Goal: Information Seeking & Learning: Learn about a topic

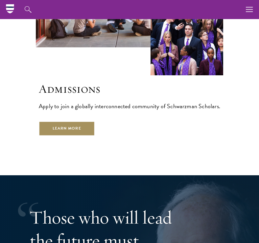
scroll to position [1616, 0]
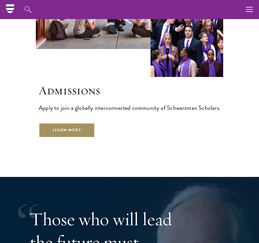
click at [74, 123] on link "Learn More" at bounding box center [67, 130] width 56 height 15
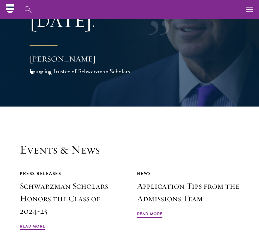
scroll to position [1650, 0]
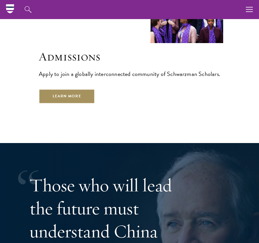
click at [82, 89] on link "Learn More" at bounding box center [67, 96] width 56 height 15
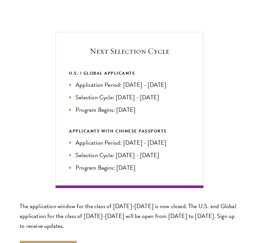
scroll to position [1246, 0]
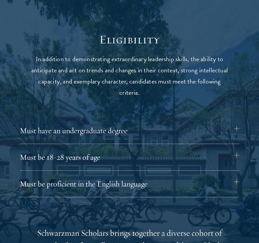
scroll to position [760, 0]
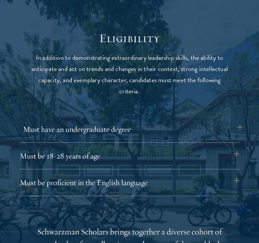
click at [79, 131] on button "Must have an undergraduate degree" at bounding box center [133, 129] width 220 height 16
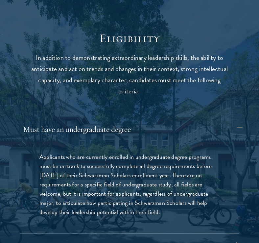
click at [79, 131] on button "Must have an undergraduate degree" at bounding box center [133, 129] width 220 height 16
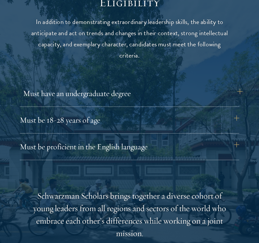
scroll to position [797, 0]
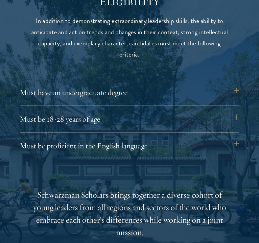
click at [79, 131] on div "Must have an undergraduate degree Applicants who are currently enrolled in unde…" at bounding box center [130, 122] width 220 height 75
click at [80, 122] on button "Must be 18-28 years of age" at bounding box center [133, 119] width 220 height 16
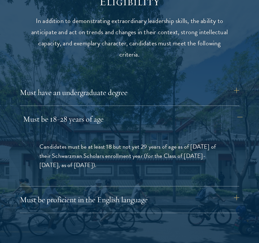
click at [80, 122] on button "Must be 18-28 years of age" at bounding box center [133, 119] width 220 height 16
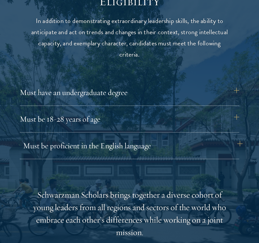
click at [82, 142] on button "Must be proficient in the English language" at bounding box center [133, 146] width 220 height 16
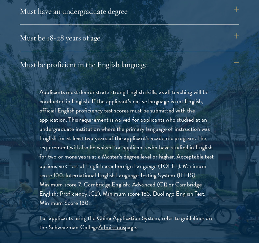
scroll to position [879, 0]
click at [85, 67] on button "Must be proficient in the English language" at bounding box center [133, 65] width 220 height 16
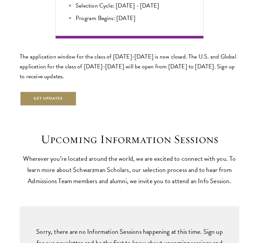
scroll to position [1396, 0]
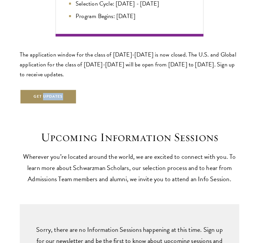
click at [38, 94] on button "Get Updates" at bounding box center [48, 96] width 57 height 15
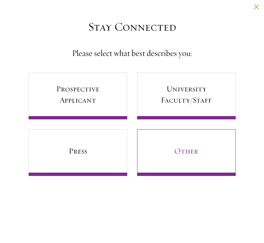
click at [166, 152] on link "Other" at bounding box center [186, 152] width 99 height 47
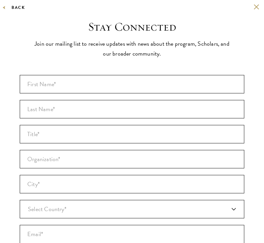
click at [21, 9] on button "Back" at bounding box center [15, 7] width 20 height 7
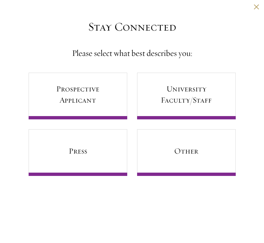
click at [259, 6] on div "Back" at bounding box center [132, 12] width 264 height 16
click at [253, 7] on div "Back" at bounding box center [132, 12] width 264 height 16
click at [255, 10] on div "Back" at bounding box center [132, 12] width 264 height 16
click at [255, 7] on button at bounding box center [257, 7] width 6 height 6
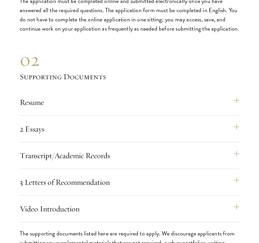
scroll to position [1894, 0]
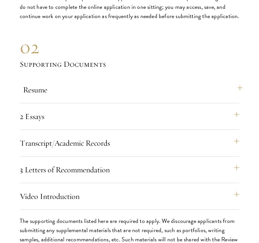
click at [111, 90] on button "Resume" at bounding box center [133, 90] width 220 height 16
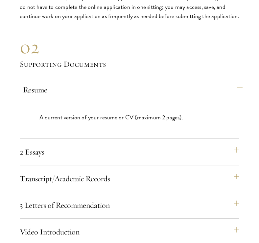
click at [111, 90] on button "Resume" at bounding box center [133, 90] width 220 height 16
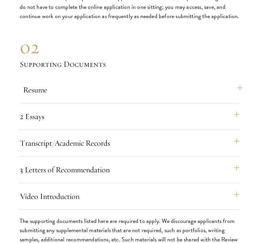
click at [111, 90] on button "Resume" at bounding box center [133, 90] width 220 height 16
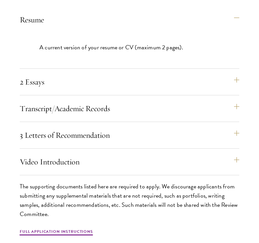
scroll to position [1965, 0]
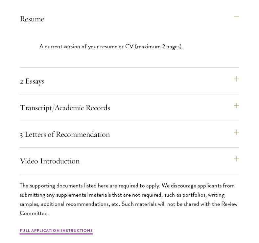
click at [106, 25] on div "Resume A current version of your resume or CV (maximum 2 pages)." at bounding box center [130, 39] width 220 height 57
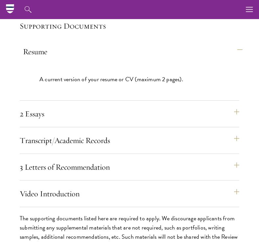
click at [50, 44] on button "Resume" at bounding box center [133, 52] width 220 height 16
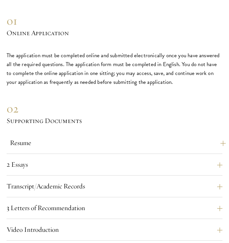
scroll to position [1486, 0]
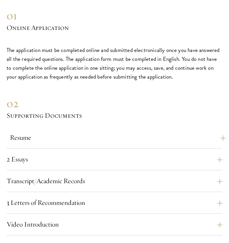
click at [163, 132] on button "Resume" at bounding box center [118, 137] width 216 height 11
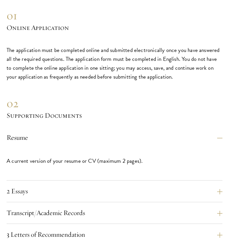
click at [79, 157] on p "A current version of your resume or CV (maximum 2 pages)." at bounding box center [115, 161] width 216 height 9
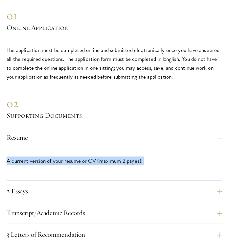
click at [79, 157] on p "A current version of your resume or CV (maximum 2 pages)." at bounding box center [115, 161] width 216 height 9
copy div "A current version of your resume or CV (maximum 2 pages)."
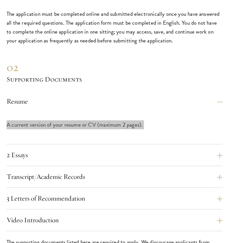
scroll to position [1522, 0]
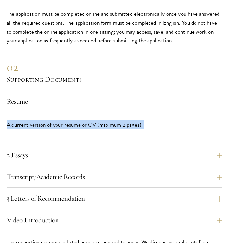
click at [58, 150] on div "2 Essays The two required essays are a Leadership Essay (750 words) and a State…" at bounding box center [115, 158] width 216 height 16
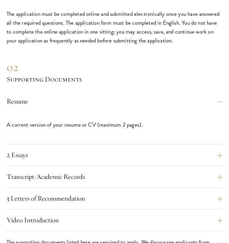
click at [58, 150] on div "2 Essays The two required essays are a Leadership Essay (750 words) and a State…" at bounding box center [115, 158] width 216 height 16
click at [46, 150] on button "2 Essays" at bounding box center [118, 155] width 216 height 11
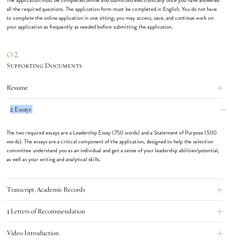
scroll to position [1537, 0]
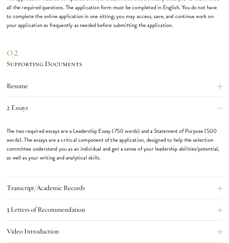
click at [55, 127] on p "The two required essays are a Leadership Essay (750 words) and a Statement of P…" at bounding box center [115, 145] width 216 height 36
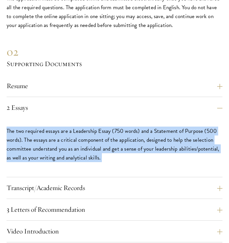
click at [55, 127] on p "The two required essays are a Leadership Essay (750 words) and a Statement of P…" at bounding box center [115, 145] width 216 height 36
copy div "The two required essays are a Leadership Essay (750 words) and a Statement of P…"
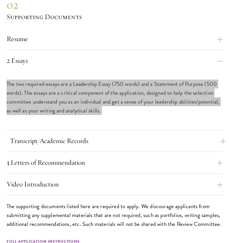
scroll to position [1588, 0]
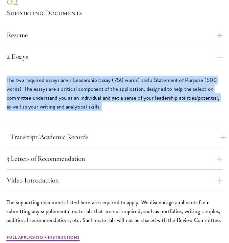
click at [65, 132] on button "Transcript/Academic Records" at bounding box center [118, 137] width 216 height 11
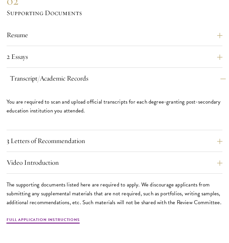
click at [63, 73] on button "Transcript/Academic Records" at bounding box center [118, 78] width 216 height 11
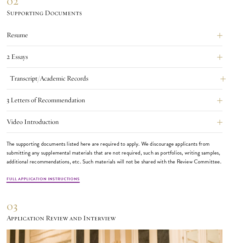
click at [63, 73] on button "Transcript/Academic Records" at bounding box center [118, 78] width 216 height 11
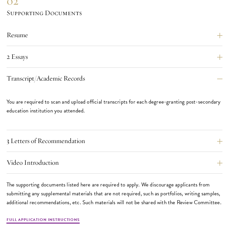
click at [128, 97] on p "You are required to scan and upload official transcripts for each degree-granti…" at bounding box center [115, 106] width 216 height 18
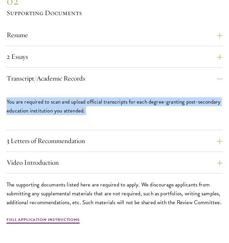
click at [128, 97] on p "You are required to scan and upload official transcripts for each degree-granti…" at bounding box center [115, 106] width 216 height 18
copy div "You are required to scan and upload official transcripts for each degree-granti…"
click at [50, 136] on div "3 Letters of Recommendation Recommenders should know you well and be able to sp…" at bounding box center [115, 144] width 216 height 16
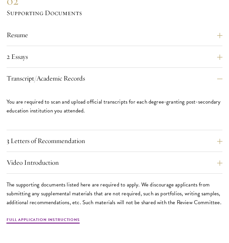
click at [50, 136] on div "3 Letters of Recommendation Recommenders should know you well and be able to sp…" at bounding box center [115, 144] width 216 height 16
click at [57, 136] on button "3 Letters of Recommendation" at bounding box center [118, 141] width 216 height 11
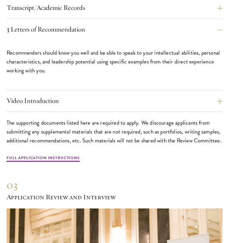
scroll to position [1660, 0]
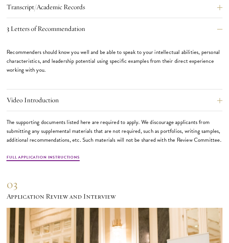
click at [62, 134] on div "02 Supporting Documents The supporting documents listed here are required to ap…" at bounding box center [115, 140] width 216 height 44
click at [64, 154] on link "Full Application Instructions" at bounding box center [43, 158] width 73 height 8
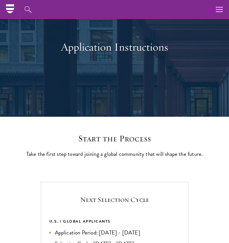
scroll to position [39, 0]
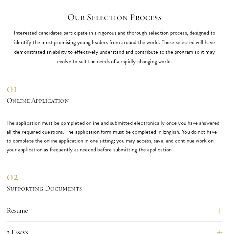
scroll to position [1415, 0]
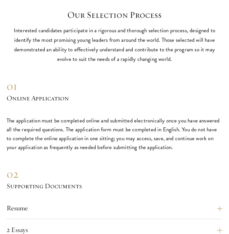
click at [86, 116] on p "The application must be completed online and submitted electronically once you …" at bounding box center [115, 134] width 216 height 36
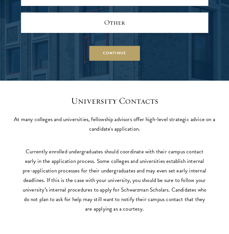
scroll to position [2443, 0]
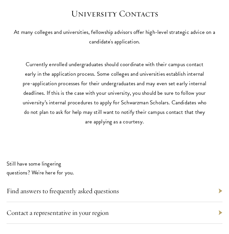
click at [88, 180] on div "Find answers to frequently asked questions" at bounding box center [115, 191] width 216 height 22
click at [88, 186] on link "Find answers to frequently asked questions" at bounding box center [66, 190] width 112 height 9
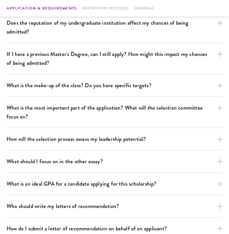
scroll to position [141, 0]
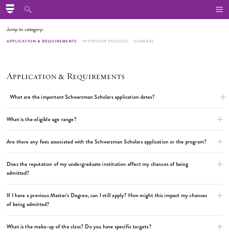
click at [100, 97] on button "What are the important Schwarzman Scholars application dates?" at bounding box center [118, 97] width 216 height 12
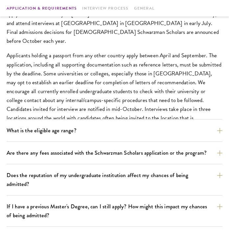
scroll to position [269, 0]
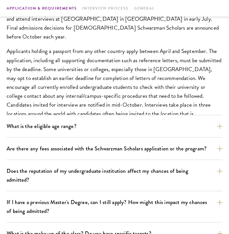
click at [94, 125] on button "What is the eligible age range?" at bounding box center [118, 126] width 216 height 12
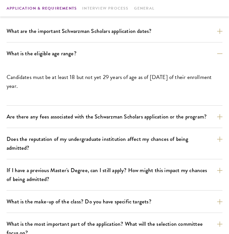
scroll to position [207, 0]
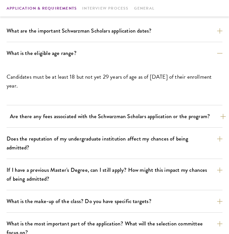
click at [94, 118] on button "Are there any fees associated with the Schwarzman Scholars application or the p…" at bounding box center [118, 117] width 216 height 12
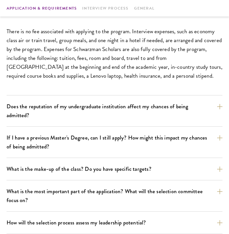
scroll to position [275, 0]
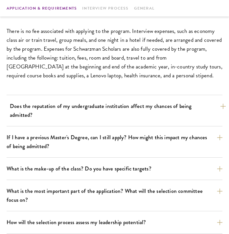
click at [107, 107] on button "Does the reputation of my undergraduate institution affect my chances of being …" at bounding box center [118, 110] width 216 height 20
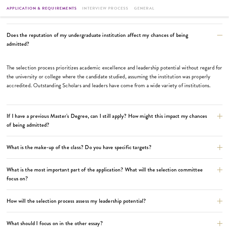
scroll to position [270, 0]
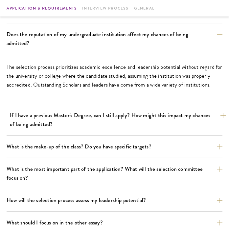
click at [127, 110] on button "If I have a previous Master's Degree, can I still apply? How might this impact …" at bounding box center [118, 120] width 216 height 20
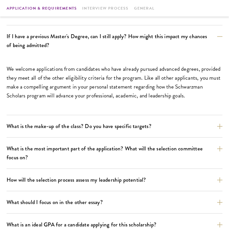
scroll to position [305, 0]
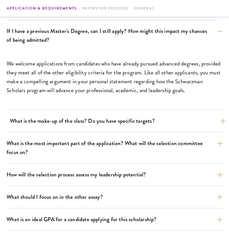
click at [127, 115] on button "What is the make-up of the class? Do you have specific targets?" at bounding box center [118, 121] width 216 height 12
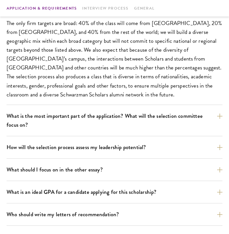
scroll to position [368, 0]
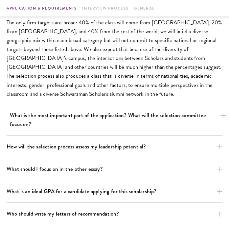
click at [127, 110] on button "What is the most important part of the application? What will the selection com…" at bounding box center [118, 120] width 216 height 20
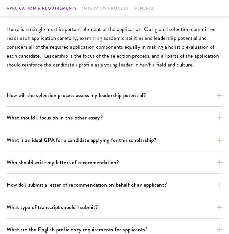
scroll to position [393, 0]
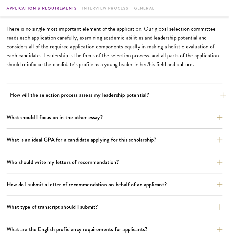
click at [122, 89] on button "How will the selection process assess my leadership potential?" at bounding box center [118, 95] width 216 height 12
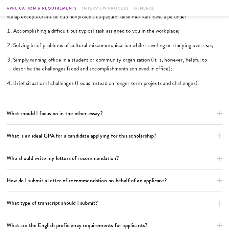
scroll to position [573, 0]
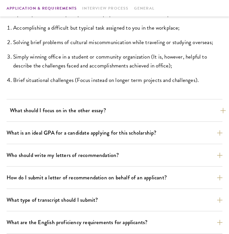
click at [120, 105] on button "What should I focus on in the other essay?" at bounding box center [118, 111] width 216 height 12
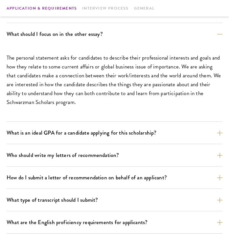
scroll to position [425, 0]
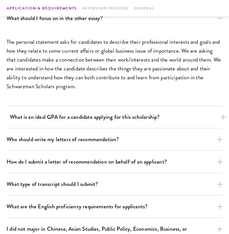
click at [121, 111] on button "What is an ideal GPA for a candidate applying for this scholarship?" at bounding box center [118, 117] width 216 height 12
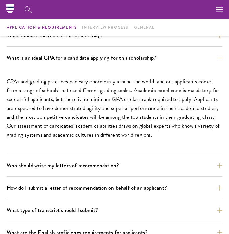
scroll to position [407, 0]
